Goal: Task Accomplishment & Management: Manage account settings

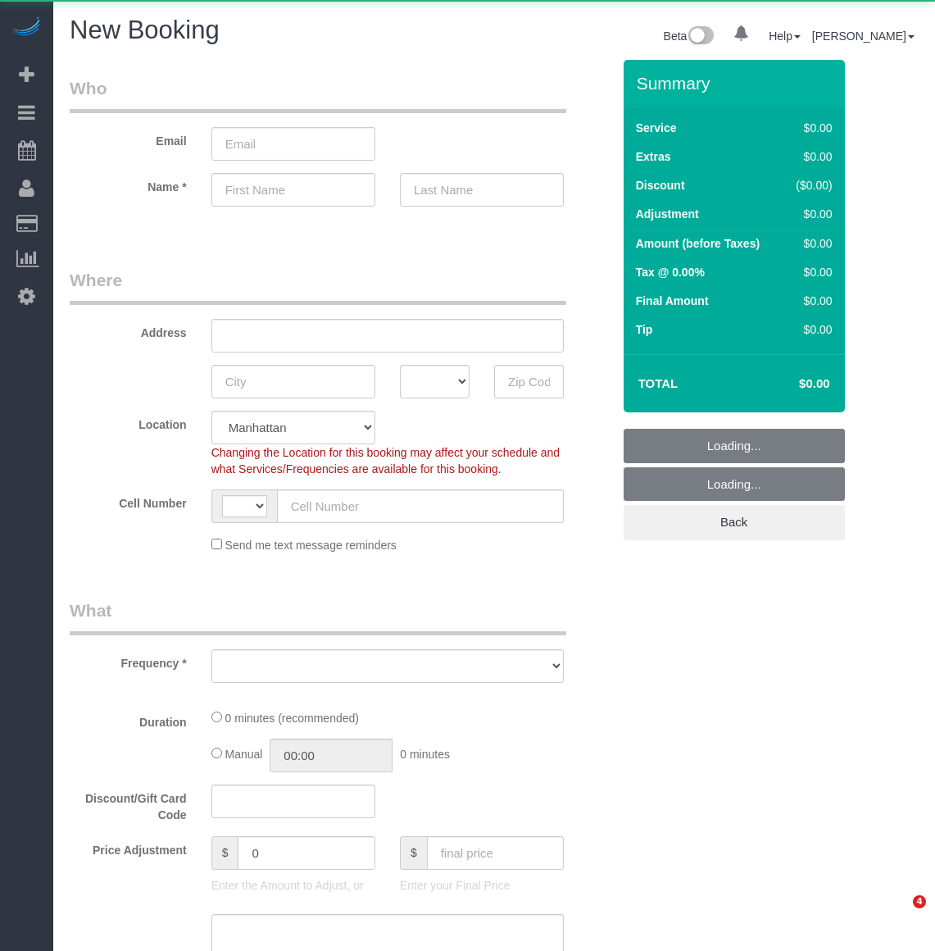
select select "number:89"
select select "number:90"
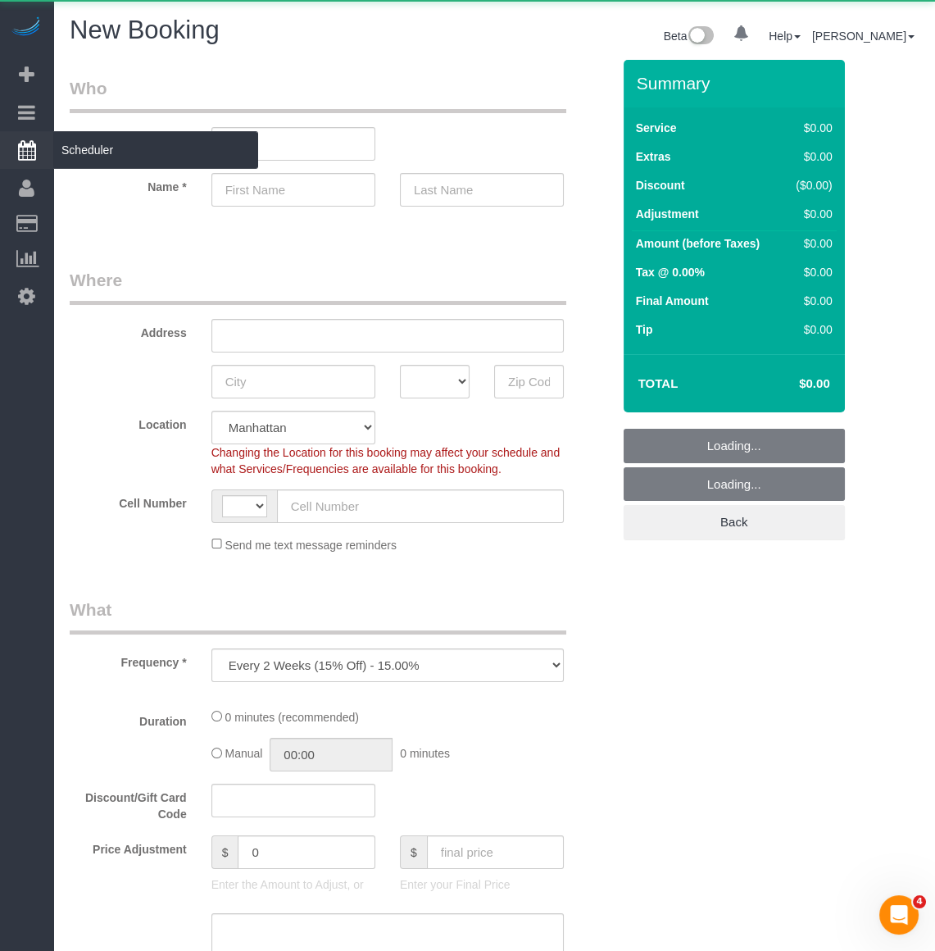
select select "object:483"
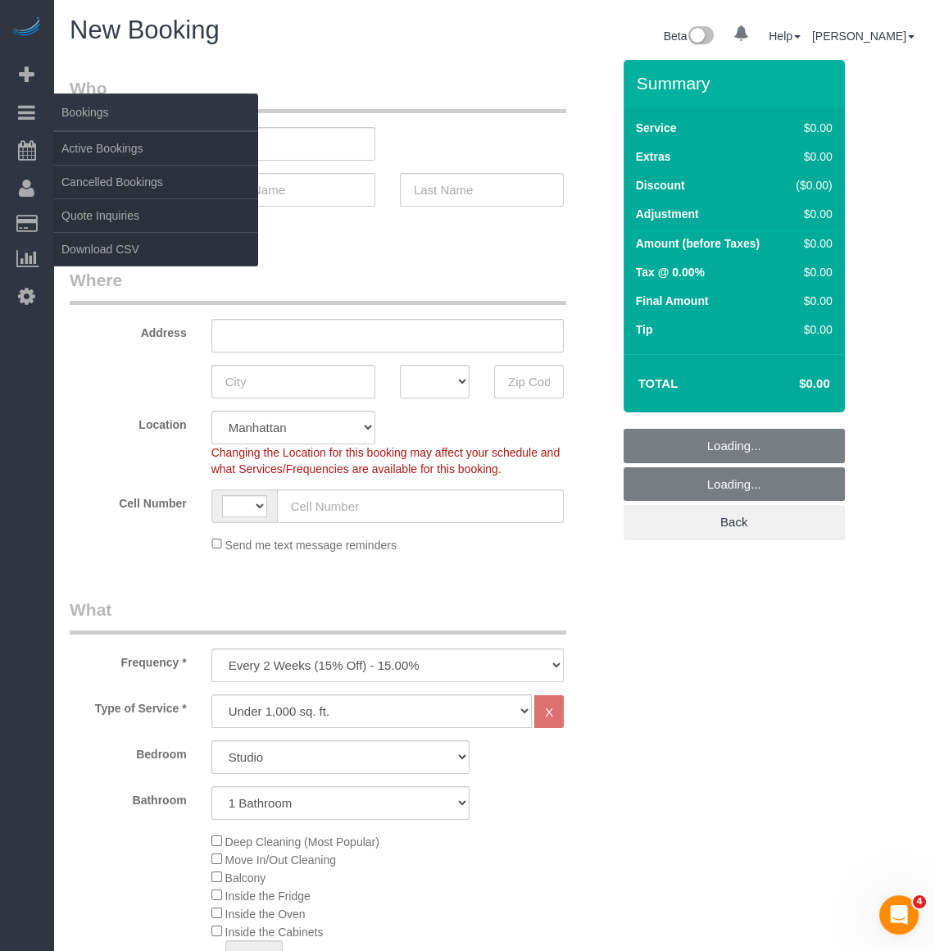
select select "string:US"
drag, startPoint x: 84, startPoint y: 143, endPoint x: 98, endPoint y: 138, distance: 14.3
click at [84, 143] on link "Active Bookings" at bounding box center [155, 148] width 205 height 33
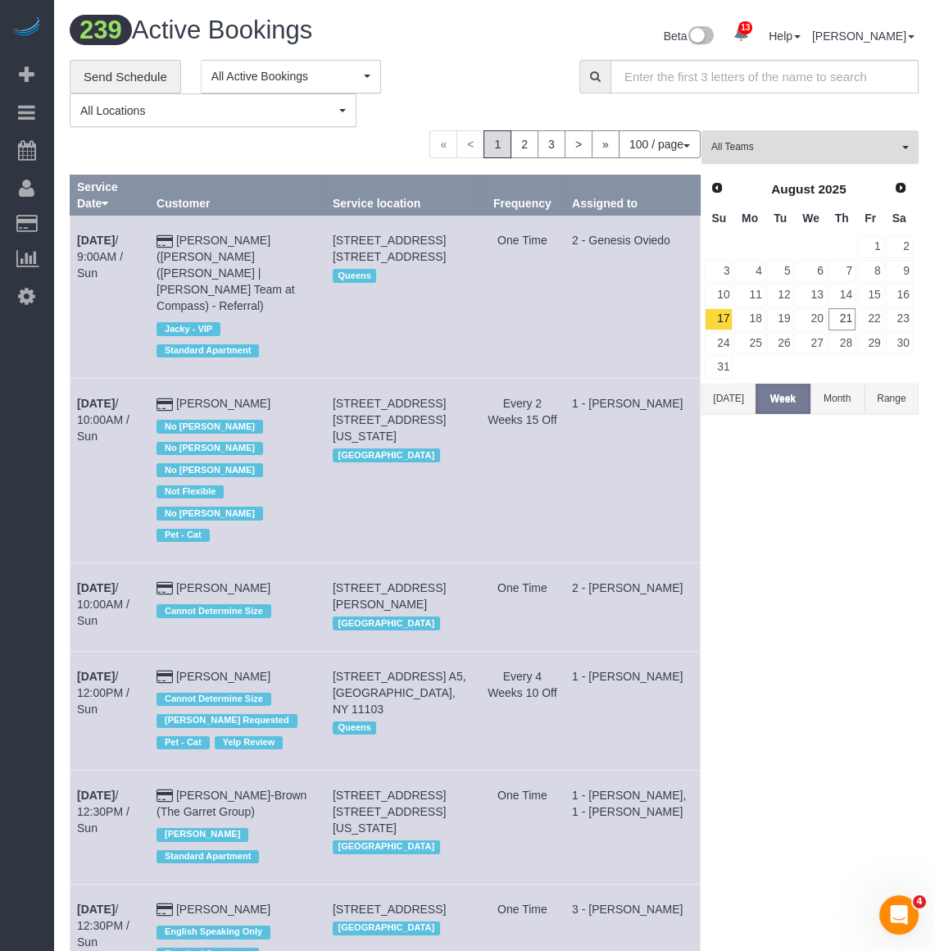
click at [885, 142] on span "All Teams" at bounding box center [805, 147] width 187 height 14
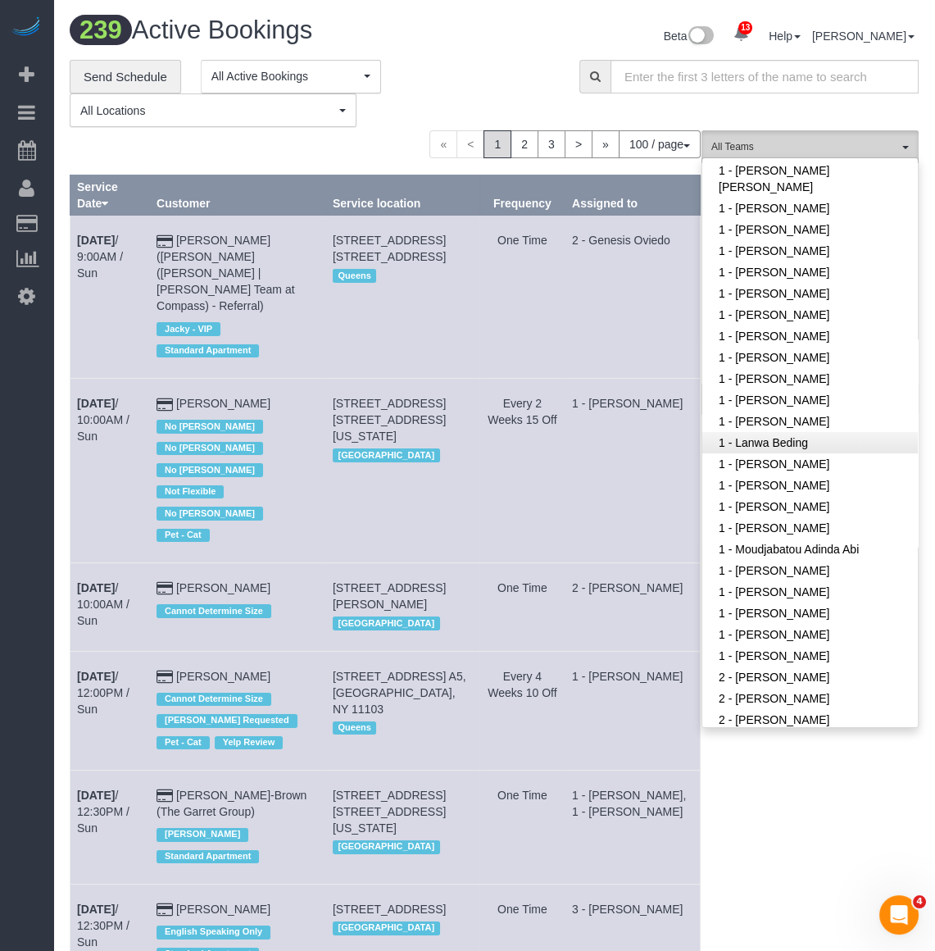
scroll to position [447, 0]
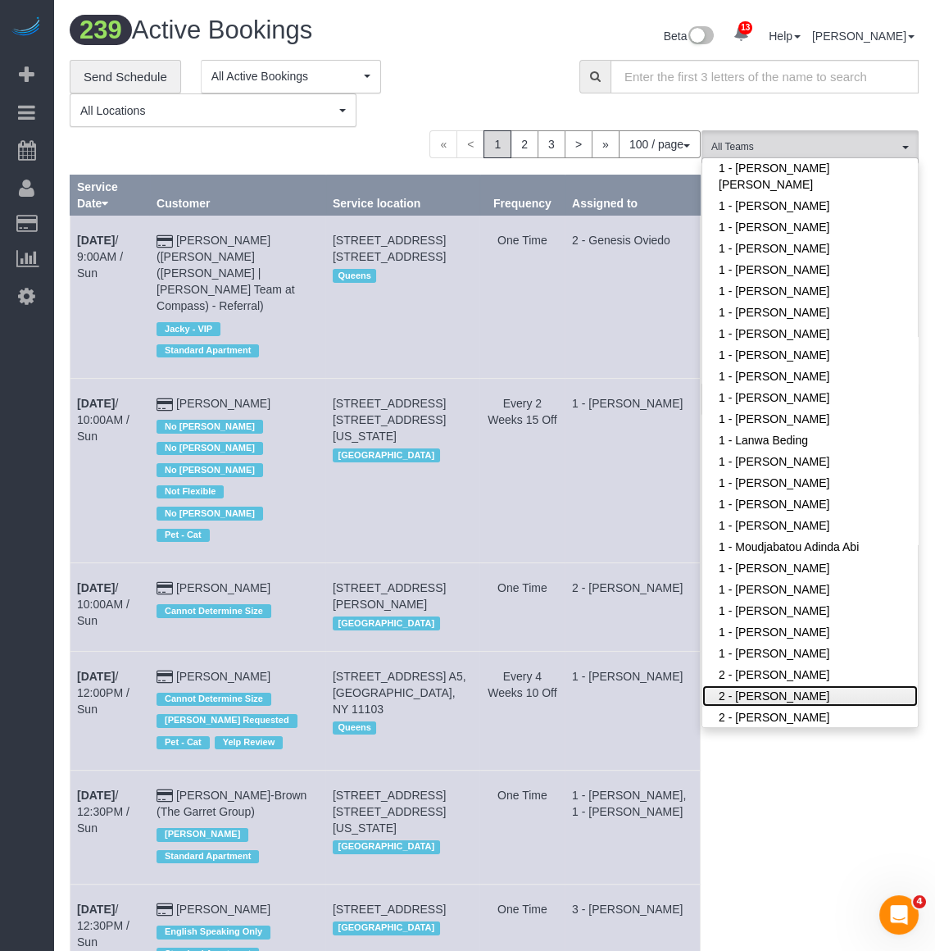
click at [772, 693] on link "2 - Ana Rodriguez" at bounding box center [811, 695] width 216 height 21
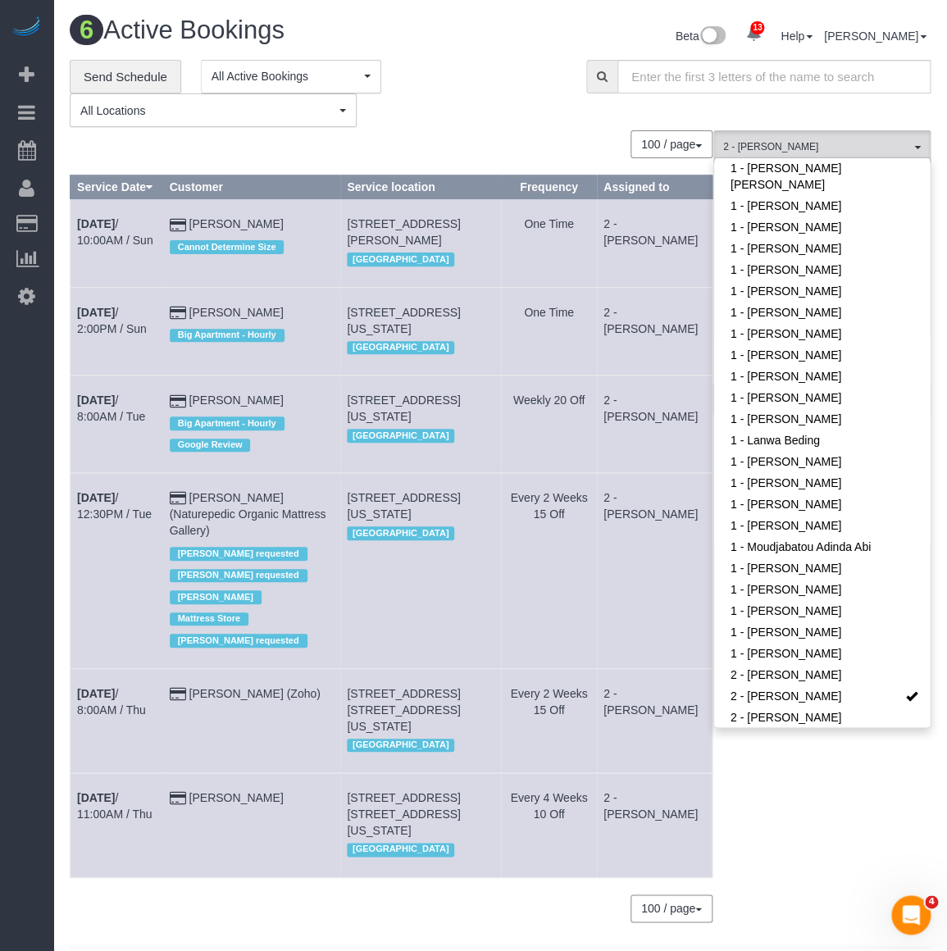
click at [566, 141] on div "100 / page 10 / page 20 / page 30 / page 40 / page 50 / page 100 / page" at bounding box center [391, 144] width 643 height 28
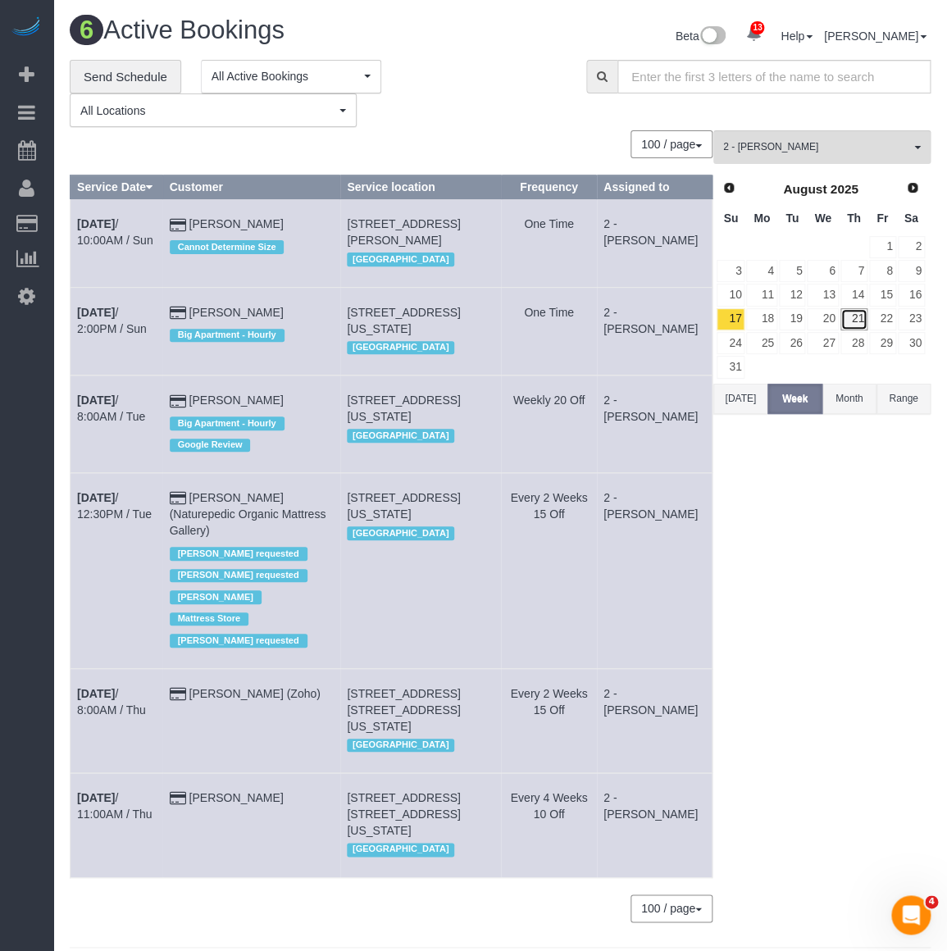
click at [856, 324] on link "21" at bounding box center [853, 319] width 27 height 22
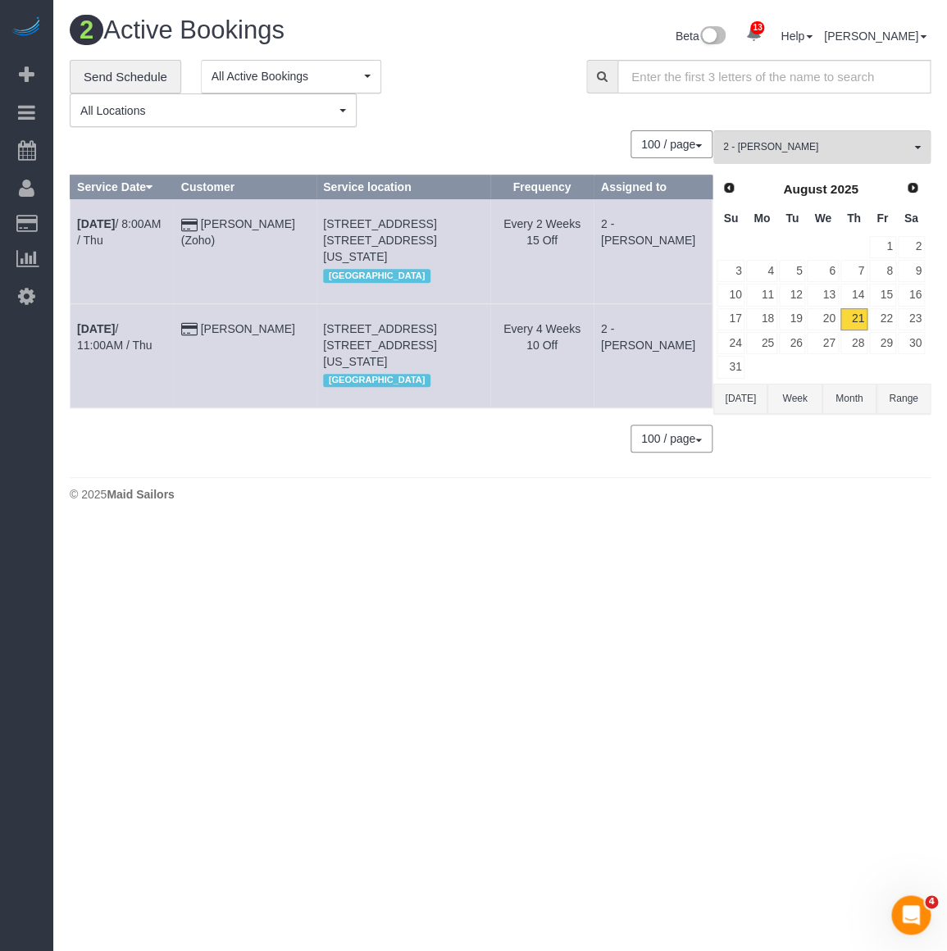
click at [890, 401] on button "Range" at bounding box center [903, 399] width 54 height 30
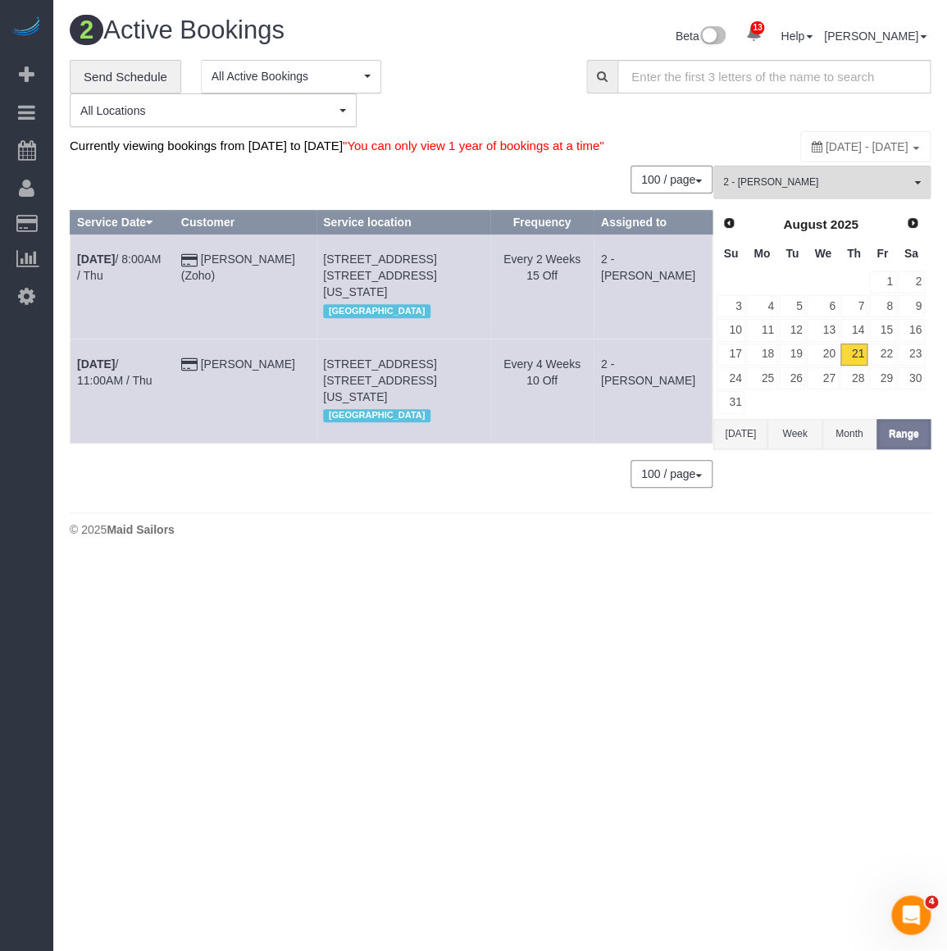
click at [800, 157] on div "August 21, 2025 - August 21, 2025" at bounding box center [865, 146] width 130 height 31
type input "**********"
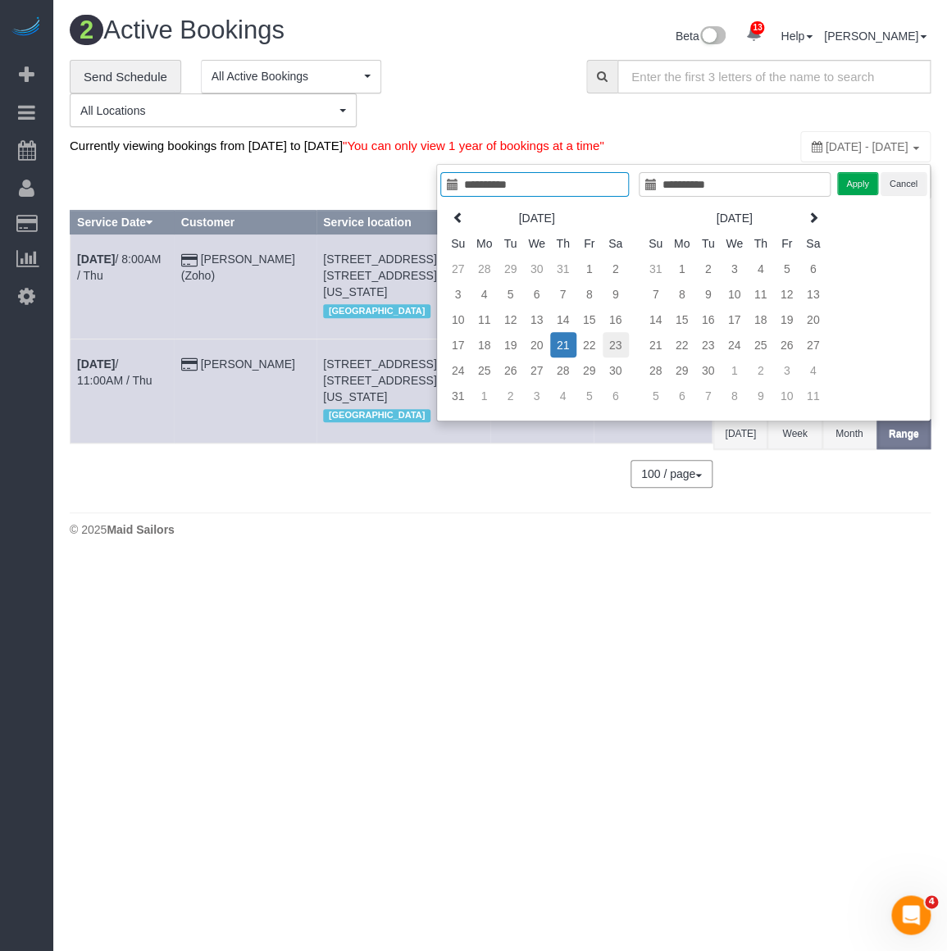
type input "**********"
click at [614, 352] on td "23" at bounding box center [616, 344] width 26 height 25
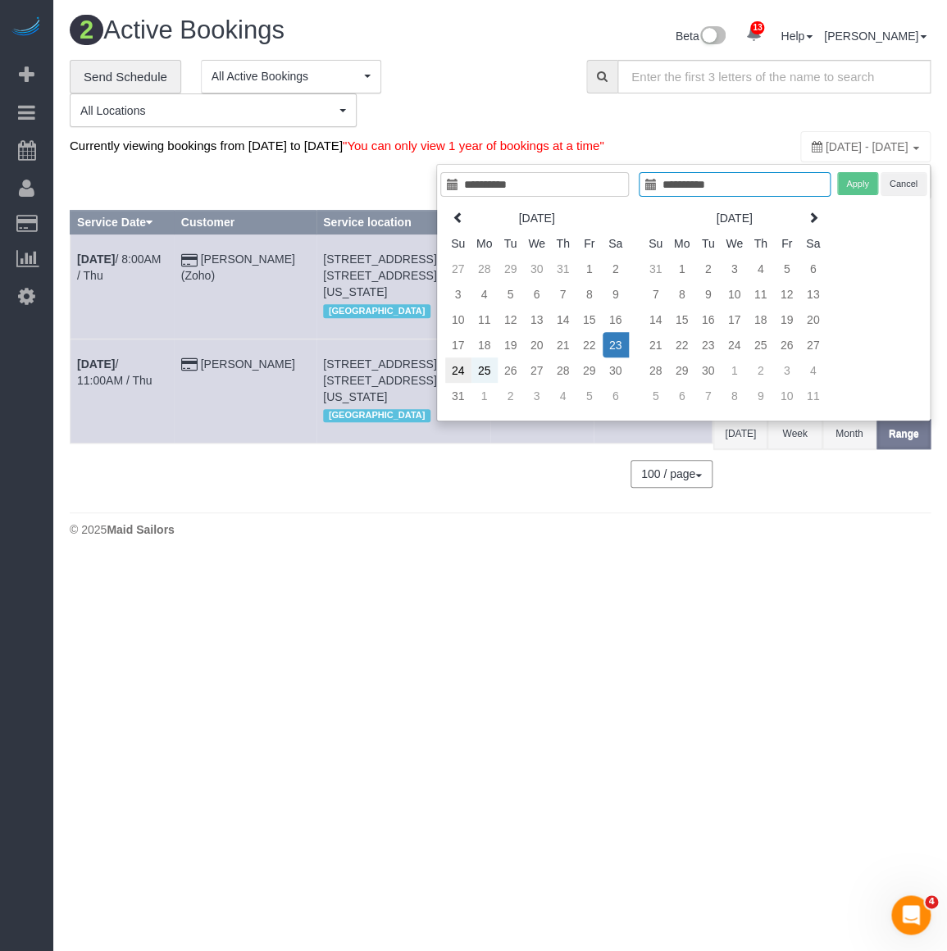
type input "**********"
click at [458, 368] on td "24" at bounding box center [458, 369] width 26 height 25
type input "**********"
click at [857, 186] on button "Apply" at bounding box center [857, 184] width 41 height 24
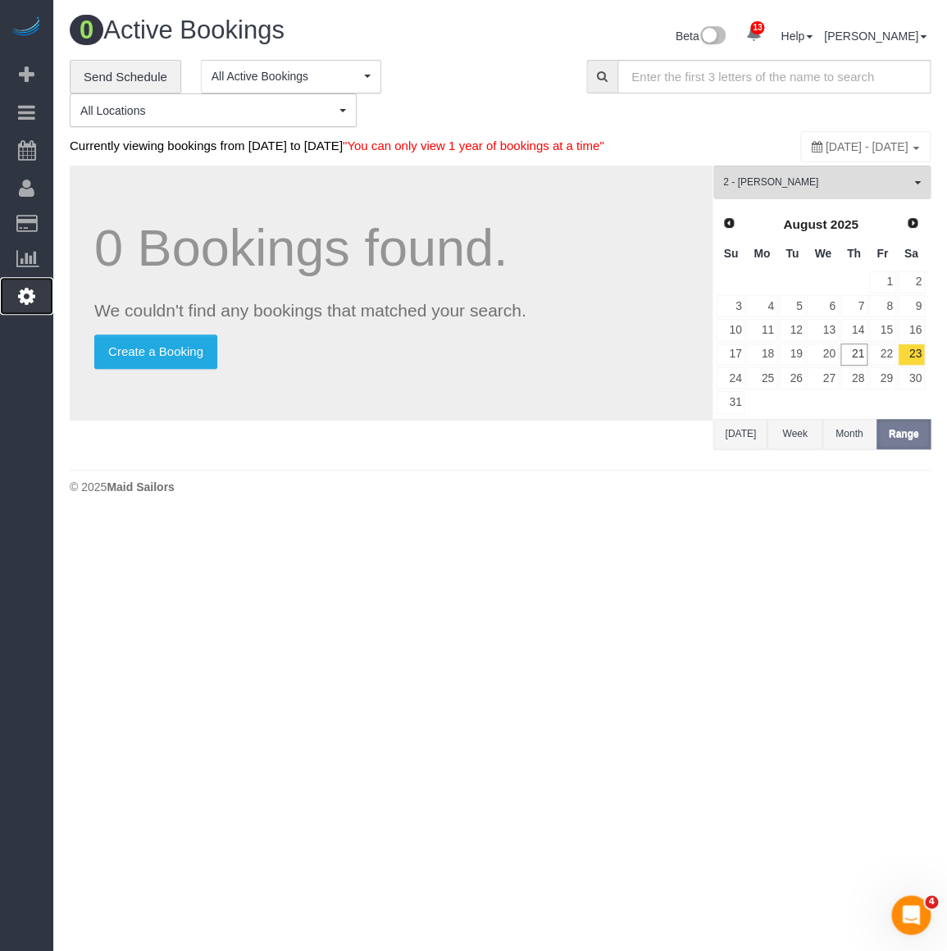
click at [16, 294] on link "Settings" at bounding box center [26, 296] width 53 height 38
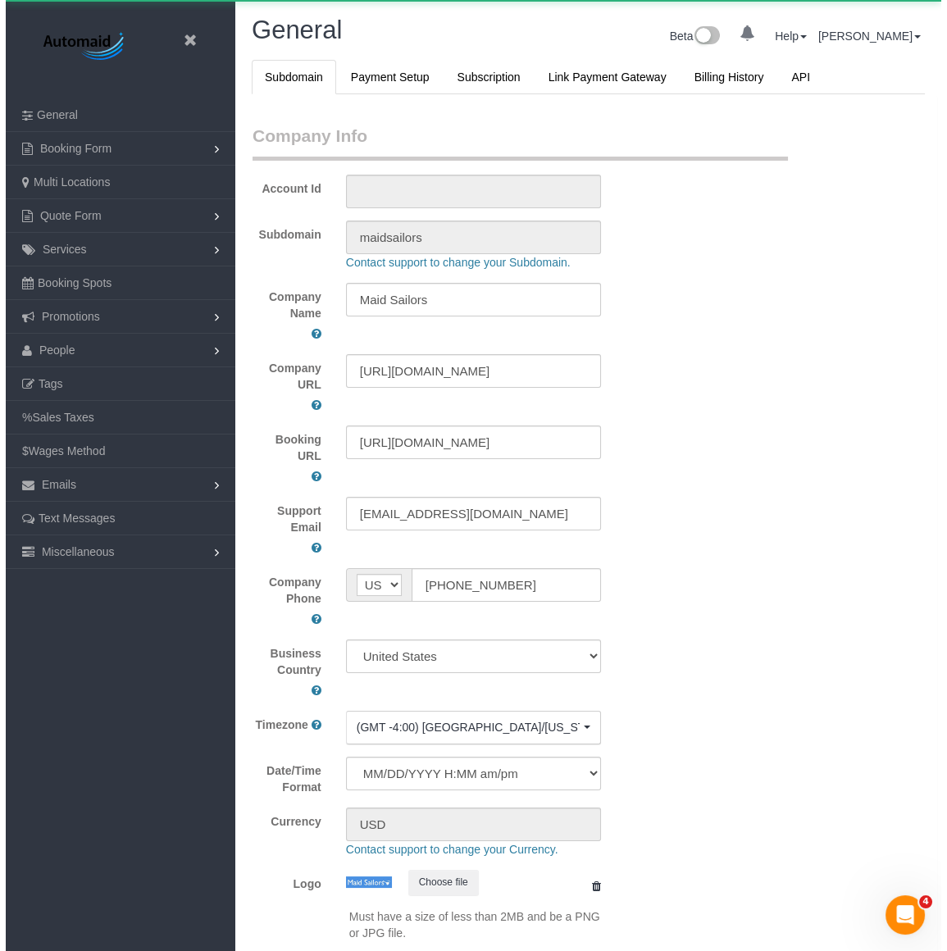
scroll to position [3799, 935]
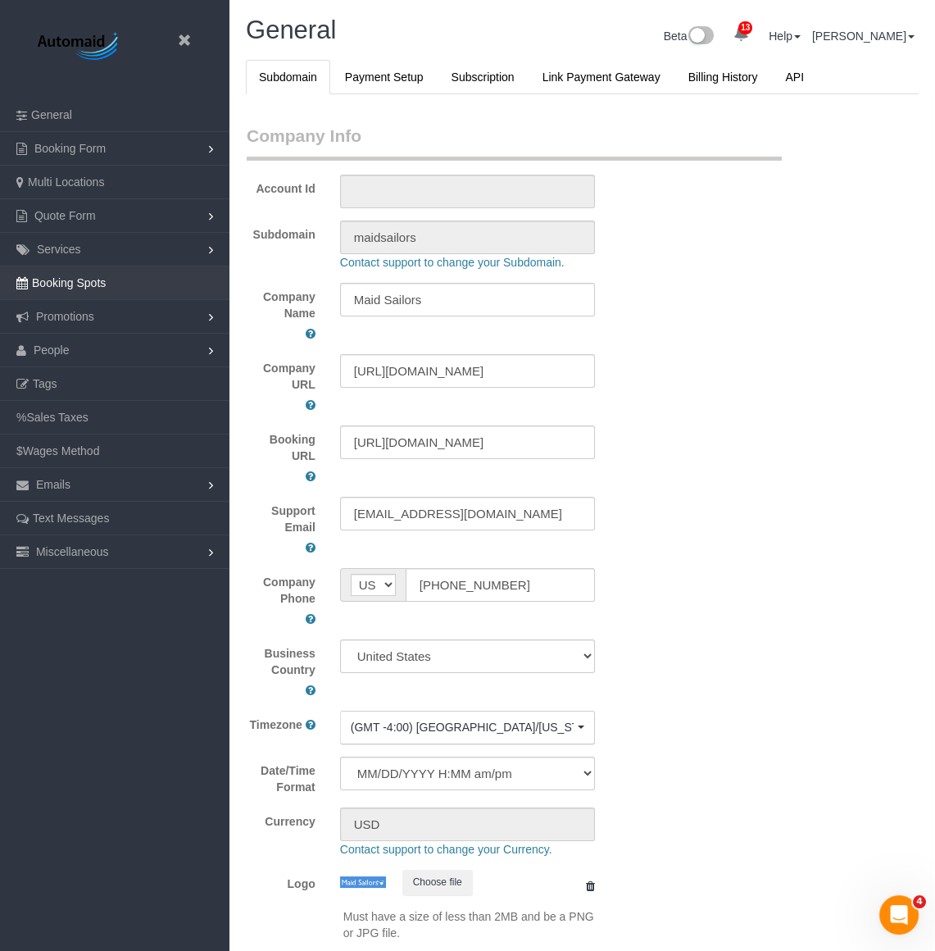
select select "425"
click at [66, 348] on span "People" at bounding box center [52, 350] width 36 height 13
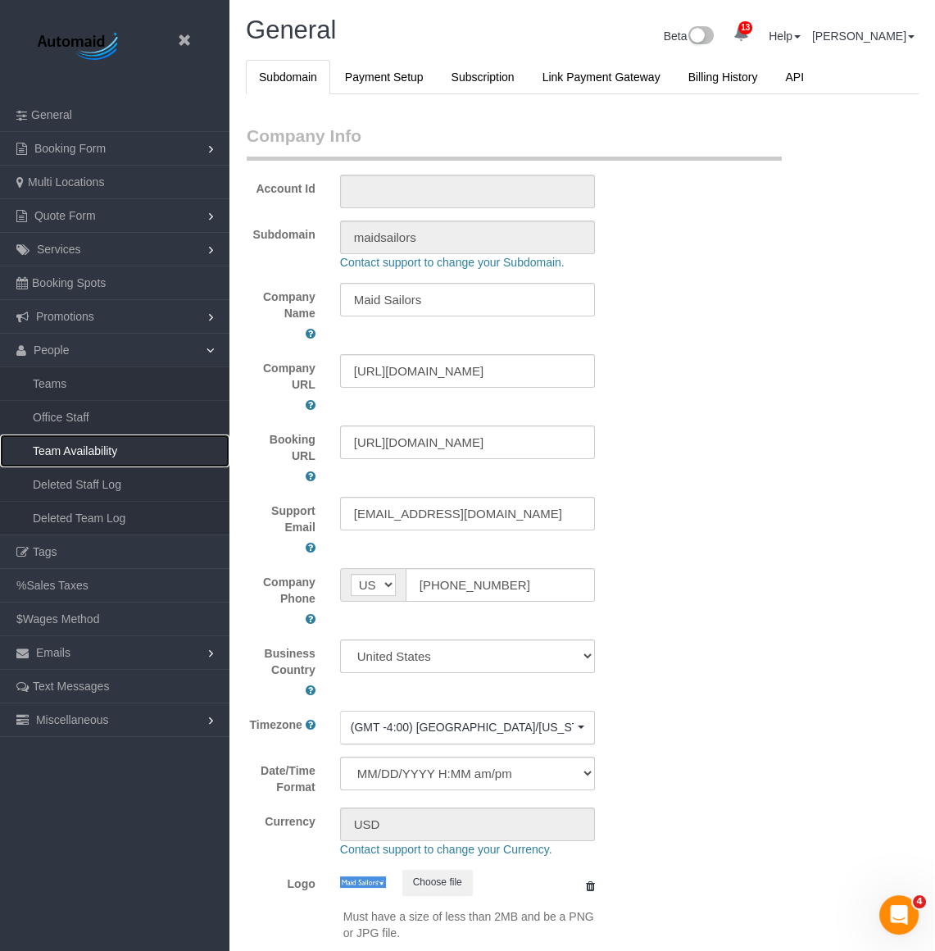
click at [75, 458] on link "Team Availability" at bounding box center [115, 451] width 230 height 33
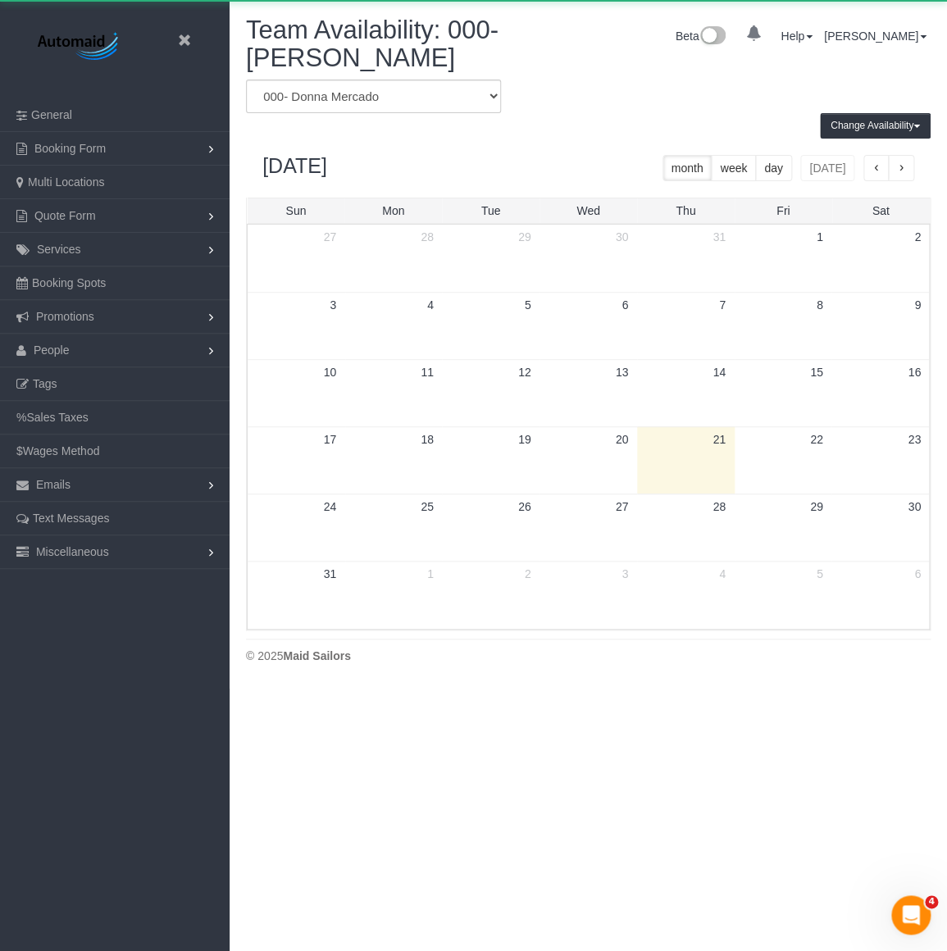
scroll to position [687, 946]
click at [368, 108] on select "* - K.J. *Irene Flores - Test 000 - Partnerships 000 - TEAM JOB 000- Donna Merc…" at bounding box center [373, 97] width 255 height 34
select select "number:34505"
click at [246, 80] on select "* - K.J. *Irene Flores - Test 000 - Partnerships 000 - TEAM JOB 000- Donna Merc…" at bounding box center [373, 97] width 255 height 34
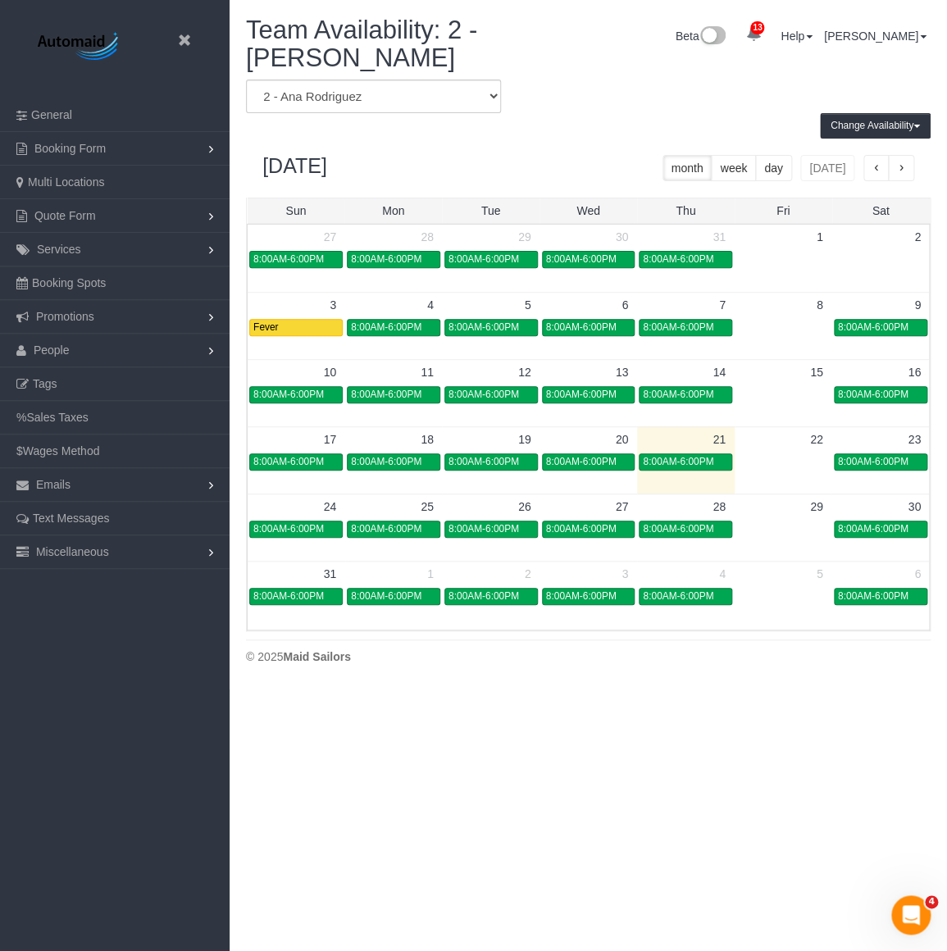
scroll to position [688, 946]
click at [874, 460] on span "8:00AM-6:00PM" at bounding box center [873, 461] width 71 height 11
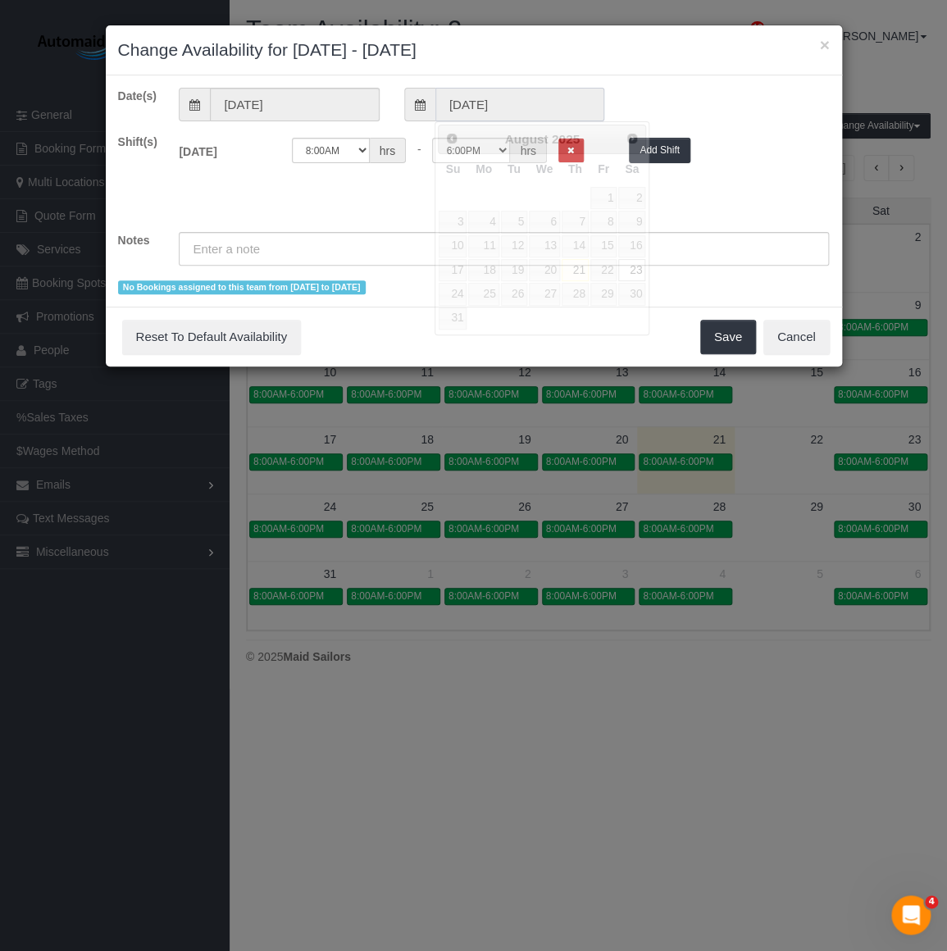
click at [530, 107] on input "08/23/2025" at bounding box center [519, 105] width 169 height 34
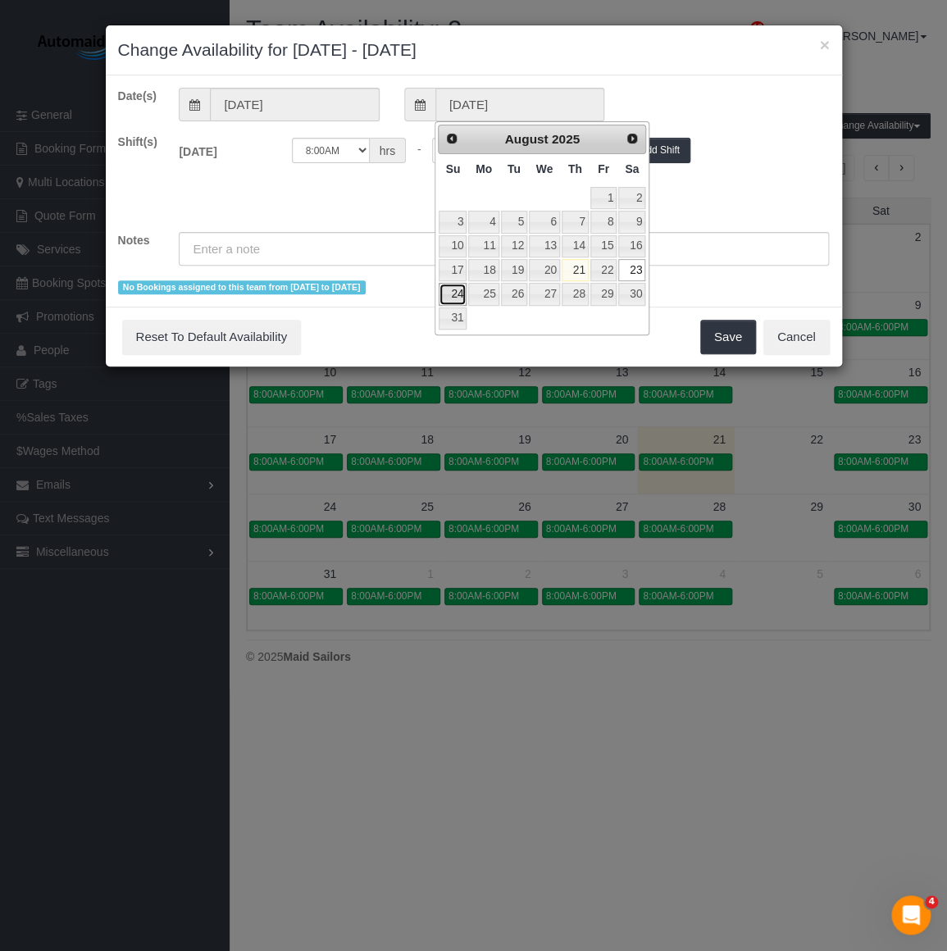
click at [448, 291] on link "24" at bounding box center [453, 294] width 28 height 22
type input "08/24/2025"
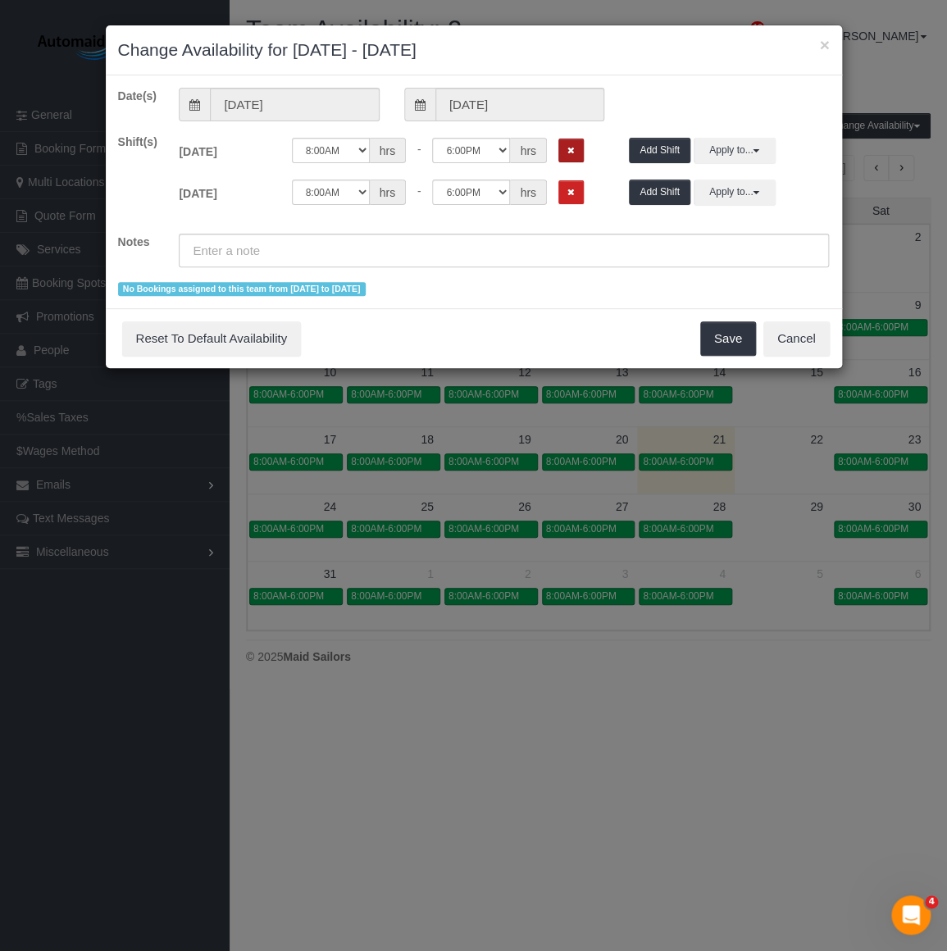
click at [579, 156] on button "Remove Shift" at bounding box center [570, 151] width 25 height 24
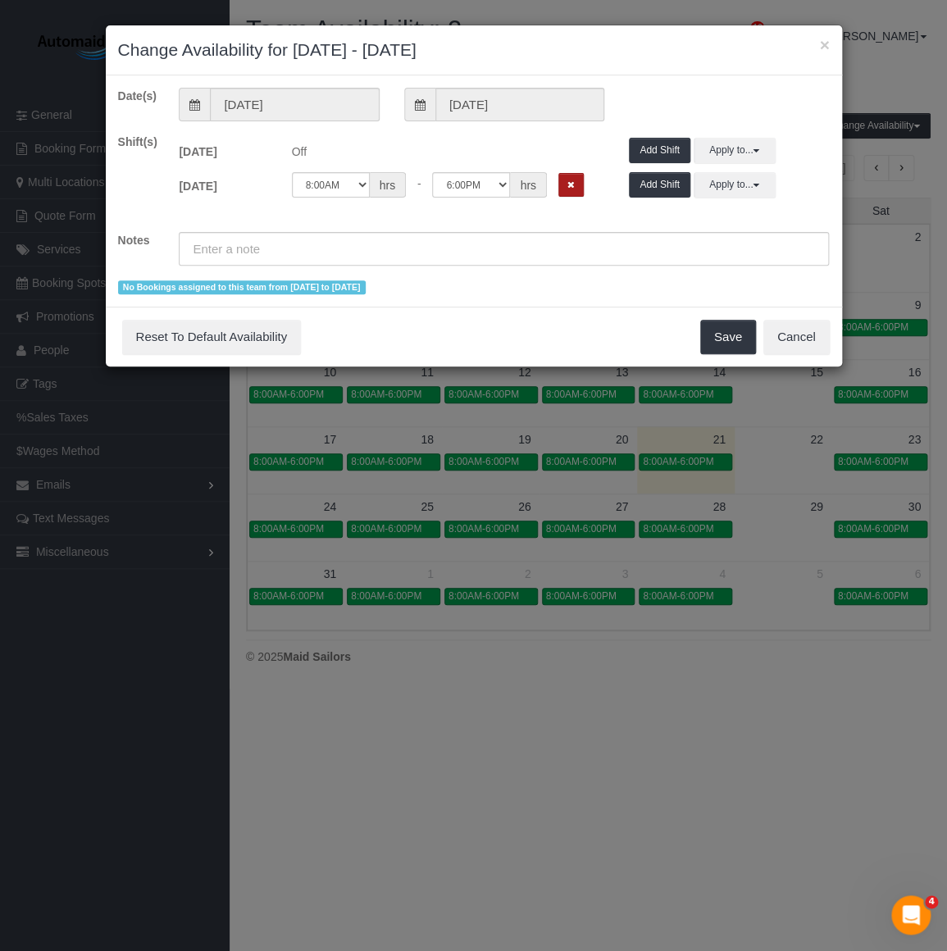
click at [574, 189] on button "Remove Shift" at bounding box center [570, 185] width 25 height 24
click at [368, 248] on input "text" at bounding box center [504, 249] width 650 height 34
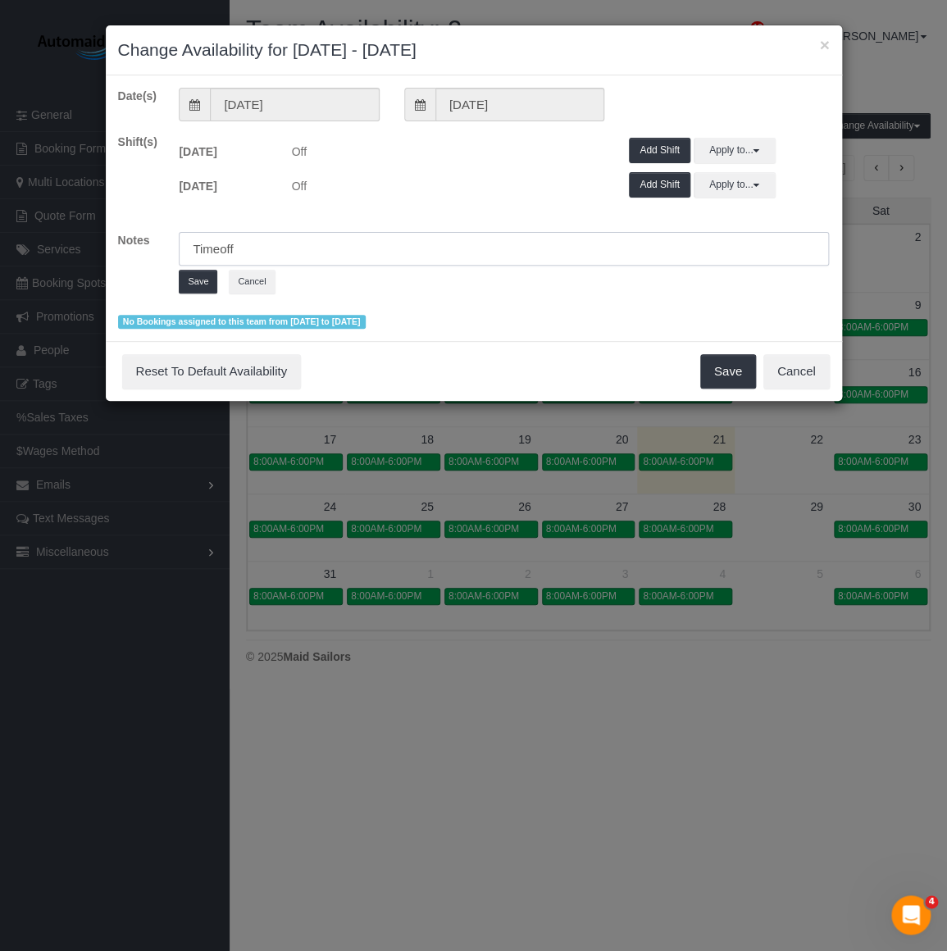
drag, startPoint x: 208, startPoint y: 264, endPoint x: 212, endPoint y: 257, distance: 8.4
click at [212, 257] on input "Timeoff" at bounding box center [504, 249] width 650 height 34
type input "Timeoff"
click at [195, 282] on button "Save" at bounding box center [198, 282] width 39 height 24
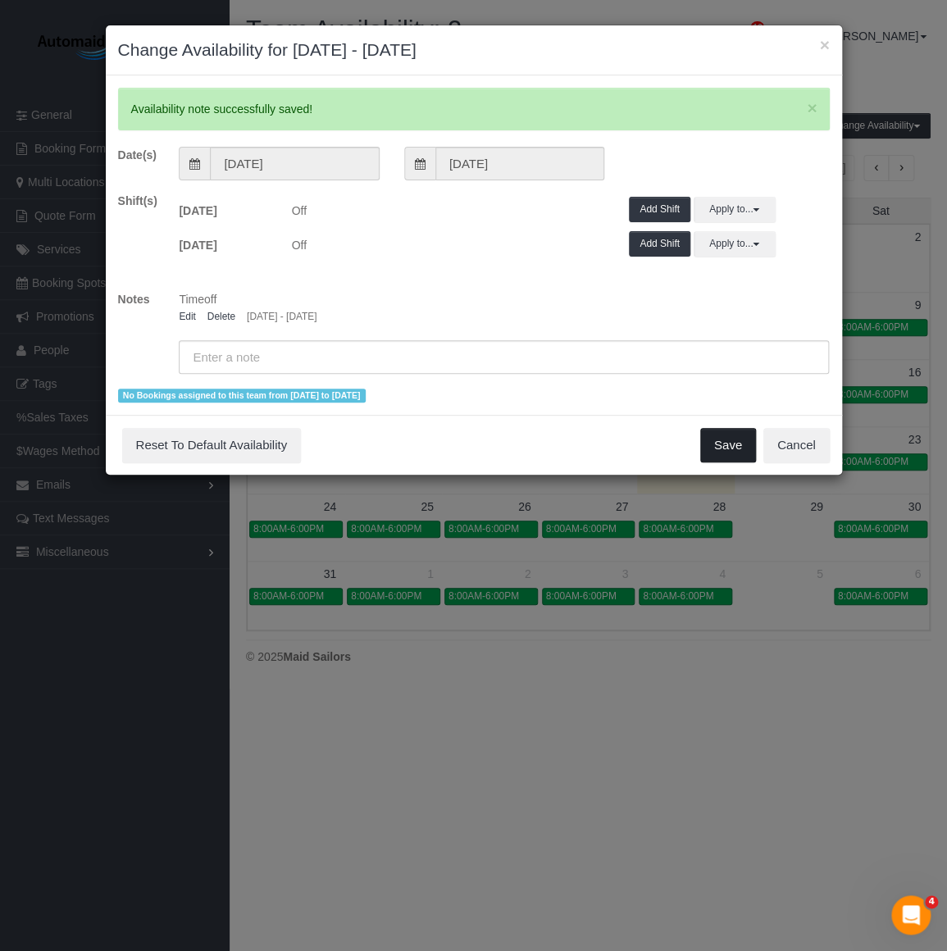
click at [717, 452] on button "Save" at bounding box center [728, 445] width 56 height 34
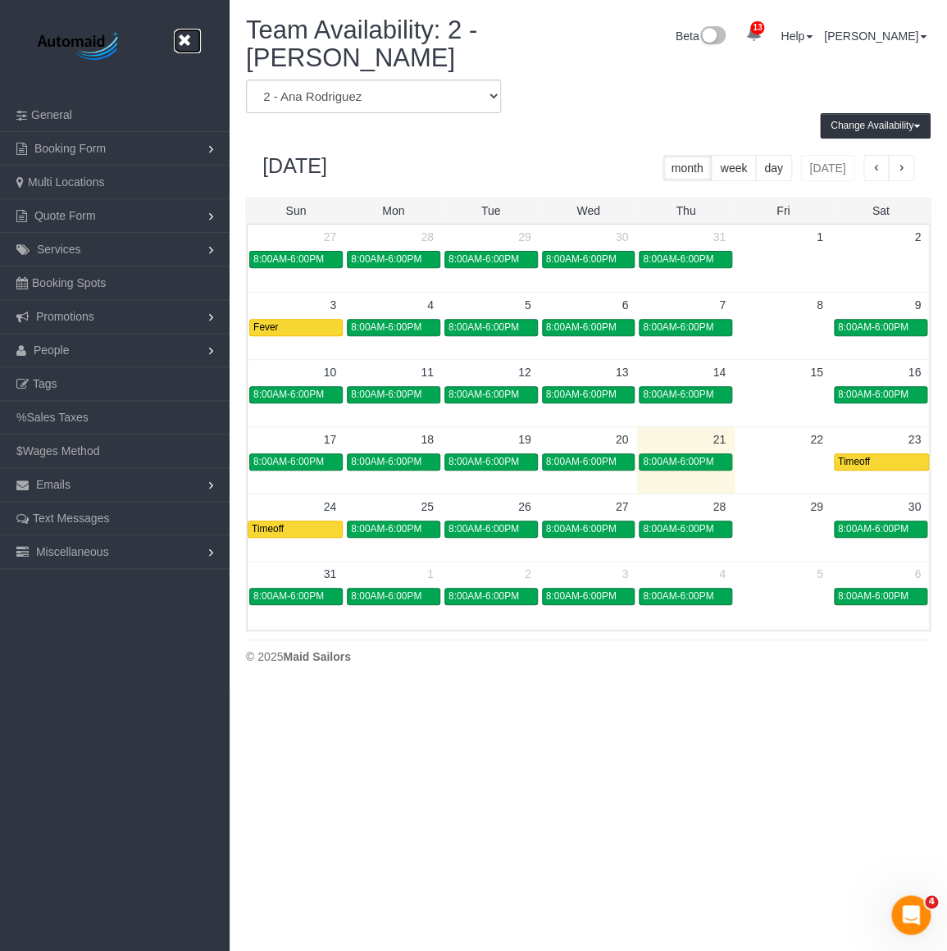
click at [184, 34] on icon at bounding box center [184, 40] width 20 height 20
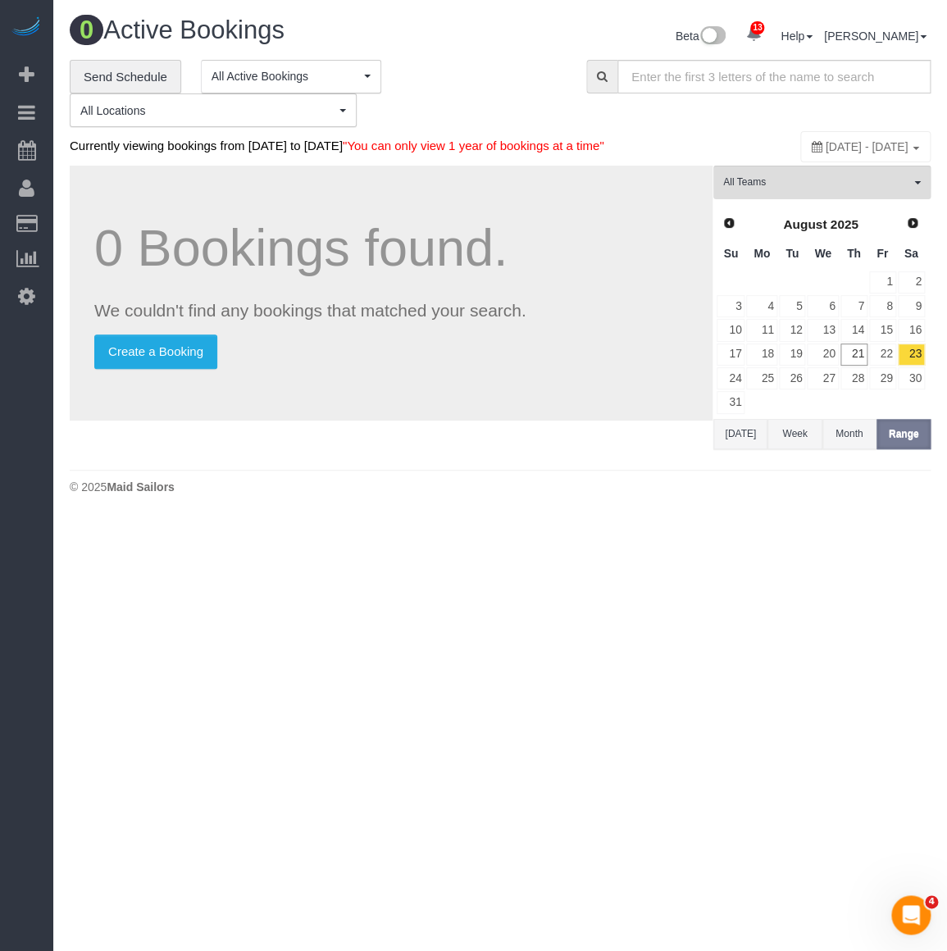
scroll to position [535, 946]
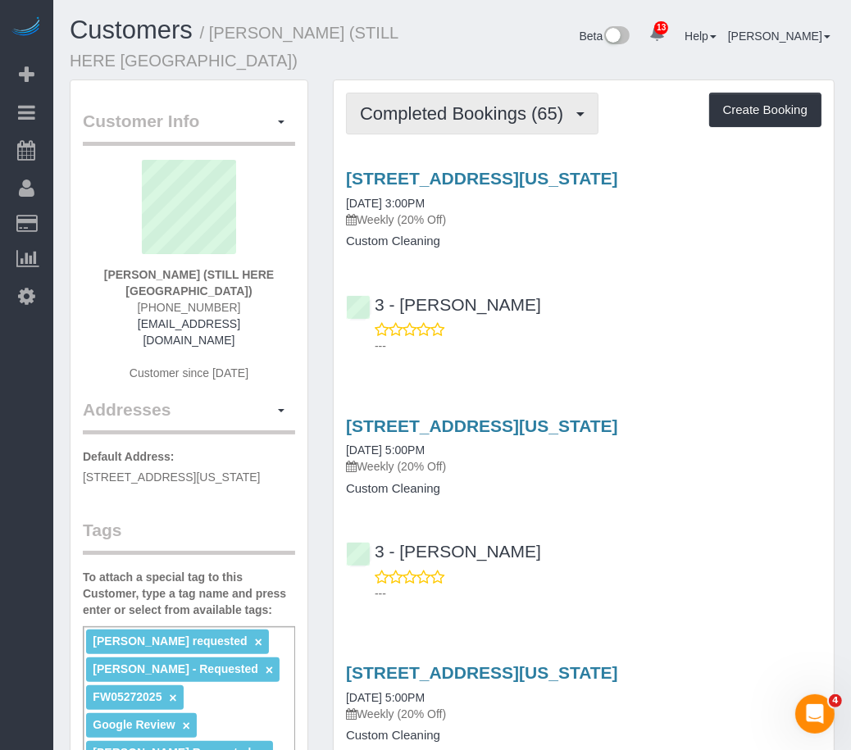
click at [433, 124] on button "Completed Bookings (65)" at bounding box center [472, 114] width 253 height 42
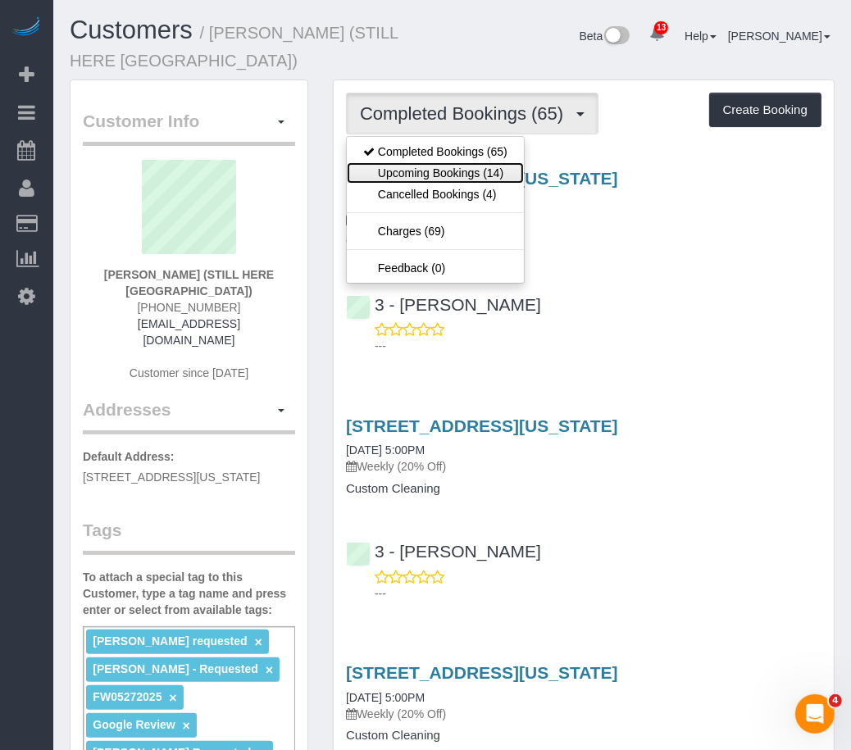
click at [431, 180] on link "Upcoming Bookings (14)" at bounding box center [435, 172] width 177 height 21
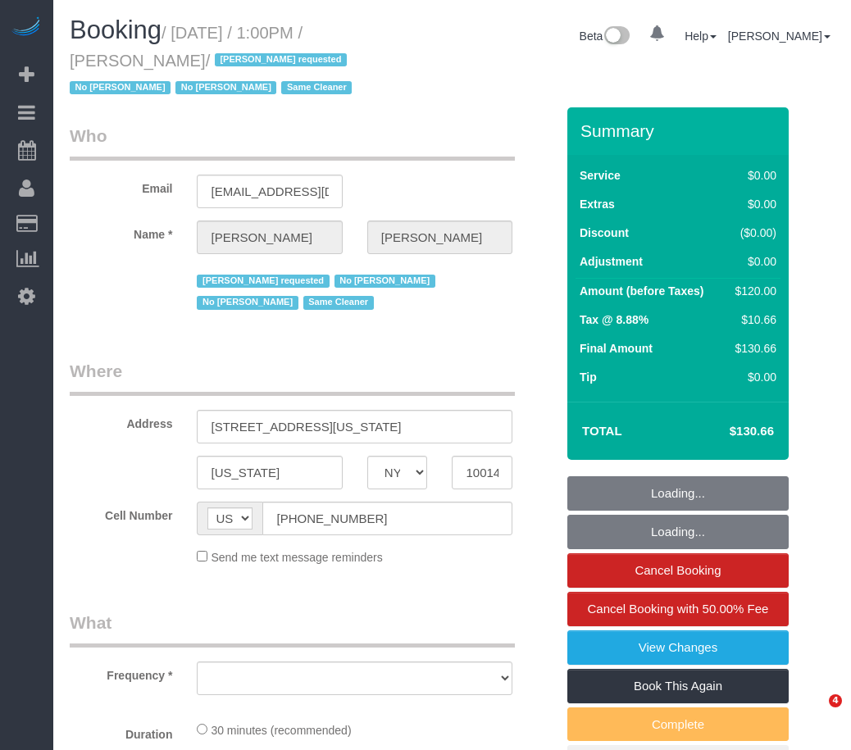
select select "NY"
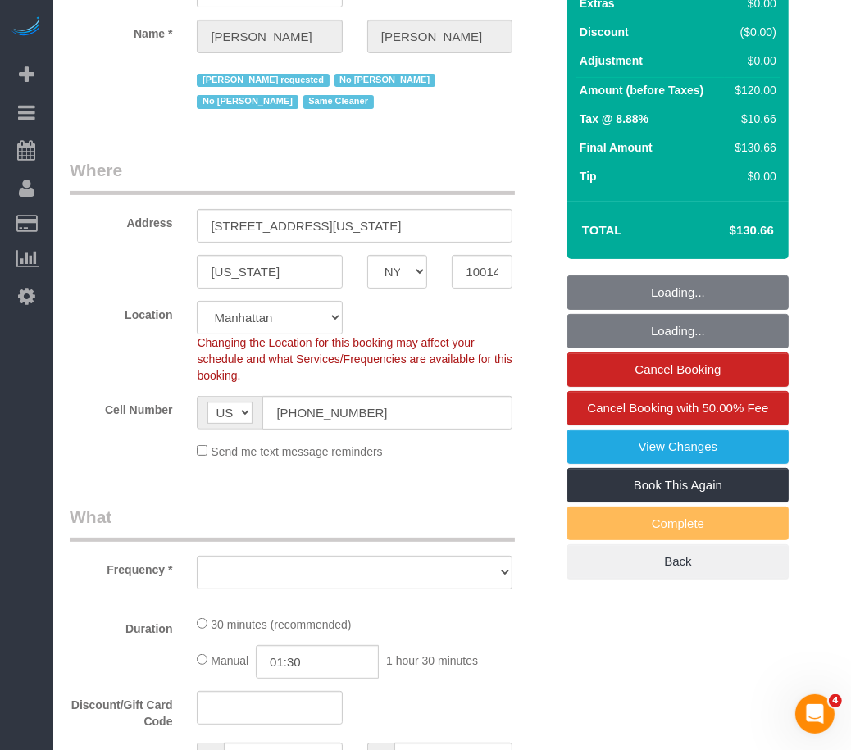
select select "object:862"
select select "string:stripe-pm_1RlZe34VGloSiKo7V0Y4Tepe"
select select "spot1"
select select "number:89"
select select "number:90"
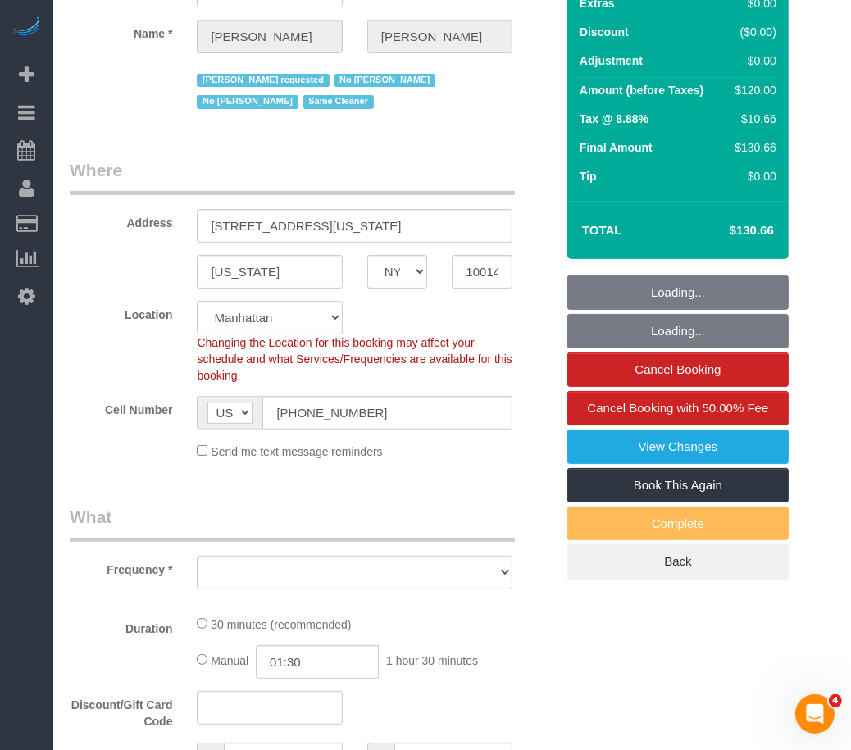
select select "number:15"
select select "number:6"
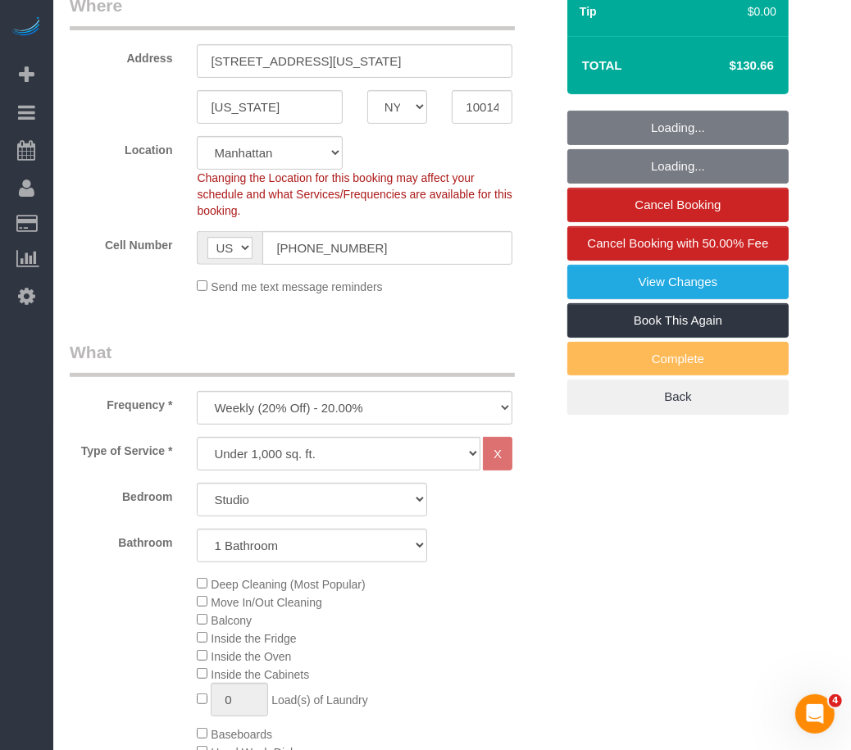
select select "object:1464"
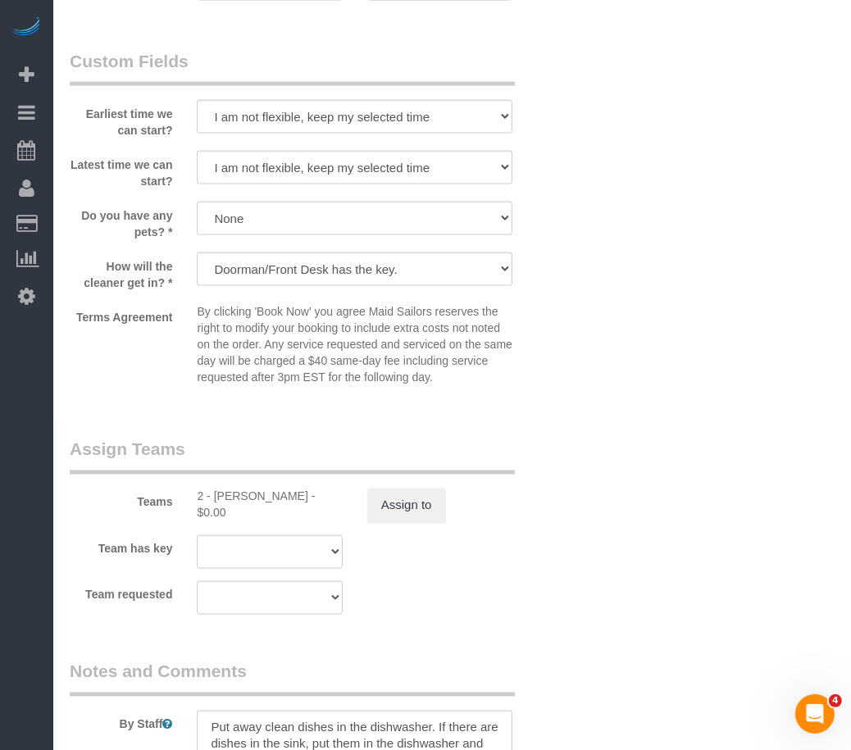
scroll to position [1937, 0]
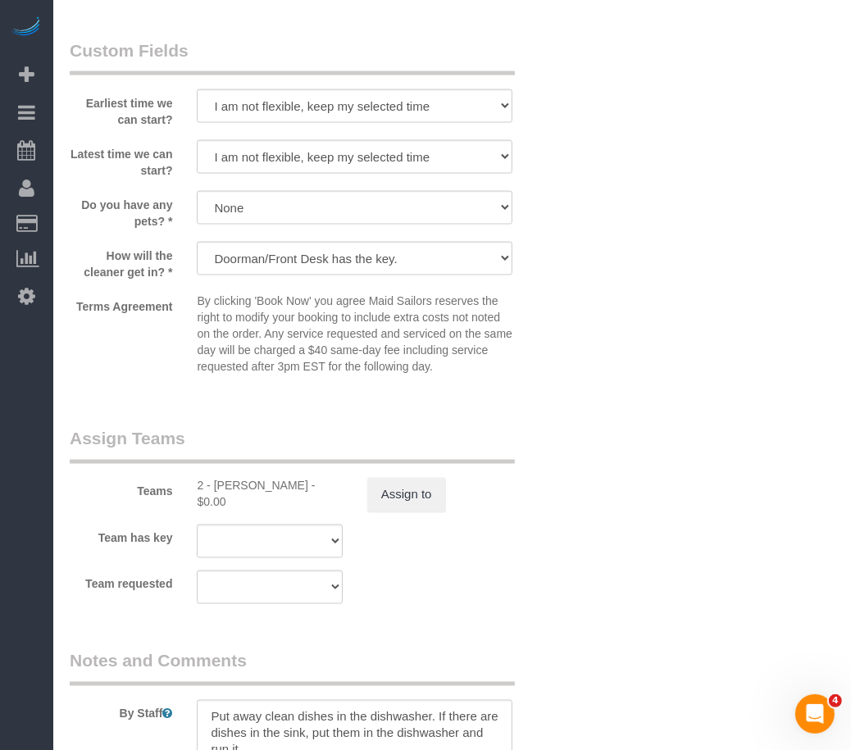
click at [139, 134] on sui-booking-custom-fields "Earliest time we can start? I am not flexible, keep my selected time 8:00 AM 9:…" at bounding box center [312, 211] width 485 height 344
